Goal: Task Accomplishment & Management: Use online tool/utility

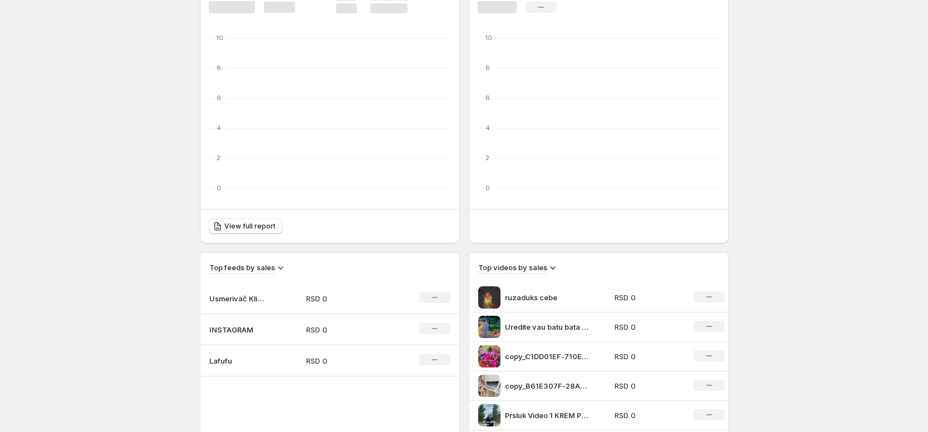
scroll to position [209, 0]
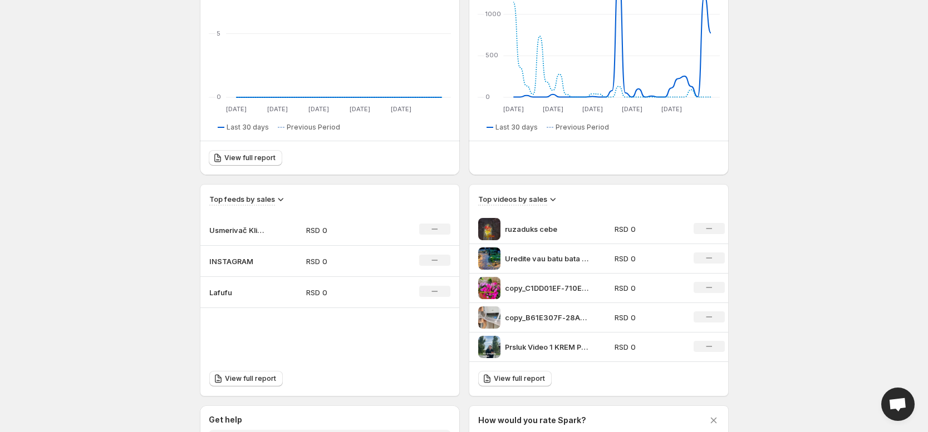
click at [242, 262] on p "INSTAGRAM" at bounding box center [237, 261] width 56 height 11
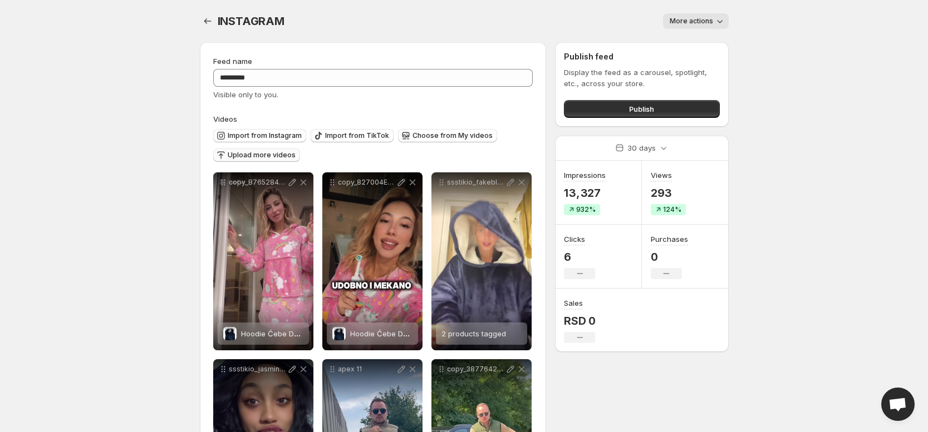
click at [272, 156] on span "Upload more videos" at bounding box center [262, 155] width 68 height 9
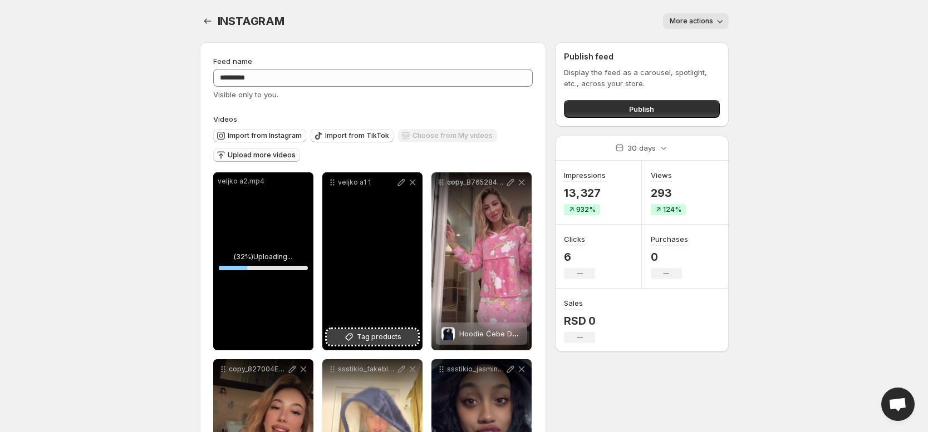
click at [390, 341] on span "Tag products" at bounding box center [379, 337] width 45 height 11
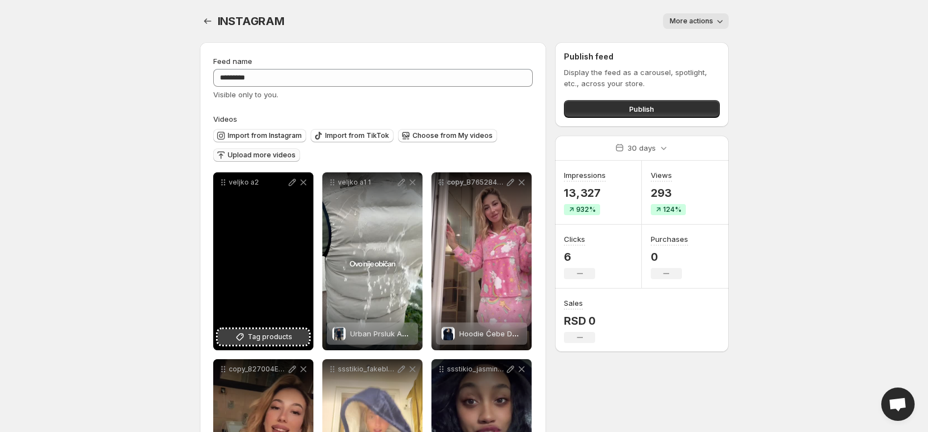
click at [256, 337] on span "Tag products" at bounding box center [270, 337] width 45 height 11
